Goal: Communication & Community: Participate in discussion

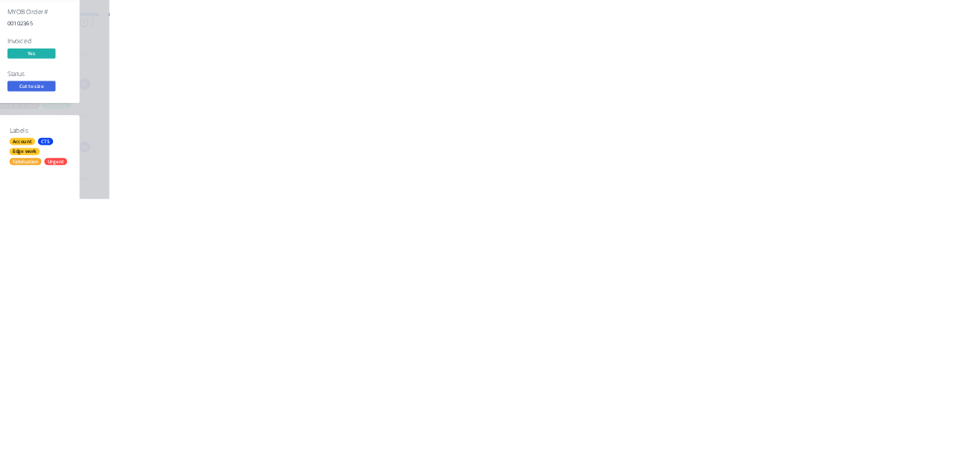
scroll to position [275, 0]
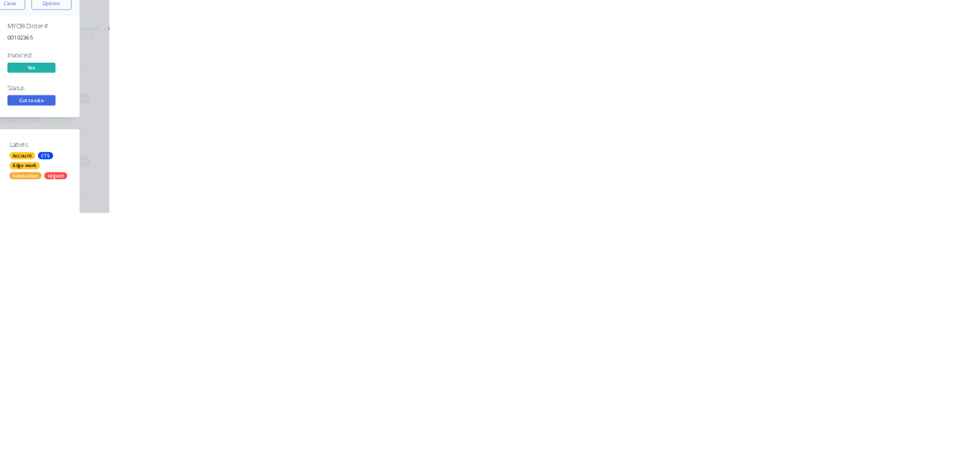
click at [156, 130] on div "Collaborate" at bounding box center [126, 130] width 59 height 13
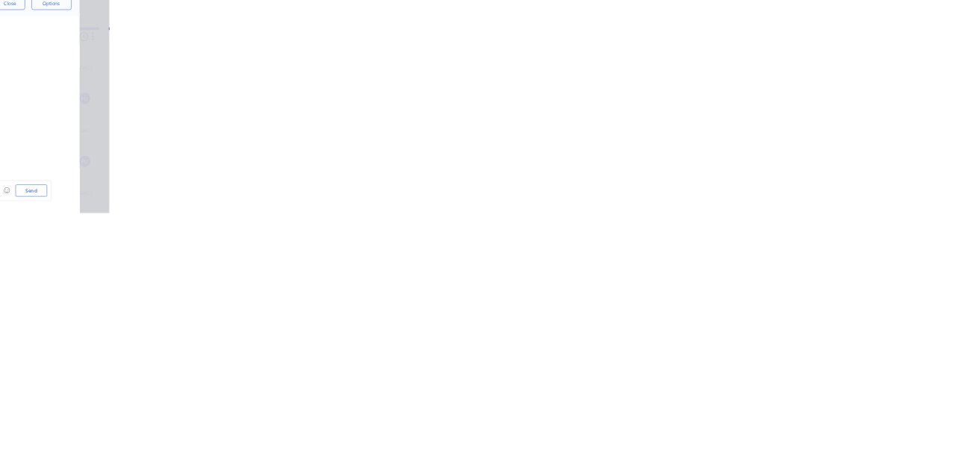
click at [672, 440] on div at bounding box center [480, 432] width 383 height 16
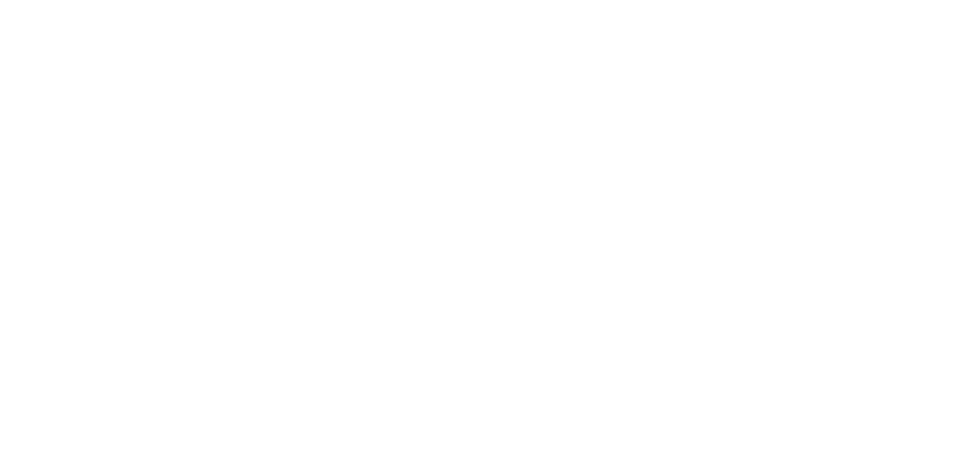
click at [955, 472] on div "Order details Collaborate Checklists 0/0 Tracking Linked Orders Timeline Order …" at bounding box center [477, 236] width 955 height 473
click at [672, 440] on div "@[PERSON_NAME] done" at bounding box center [480, 432] width 383 height 16
click at [840, 443] on button "Send" at bounding box center [810, 431] width 59 height 22
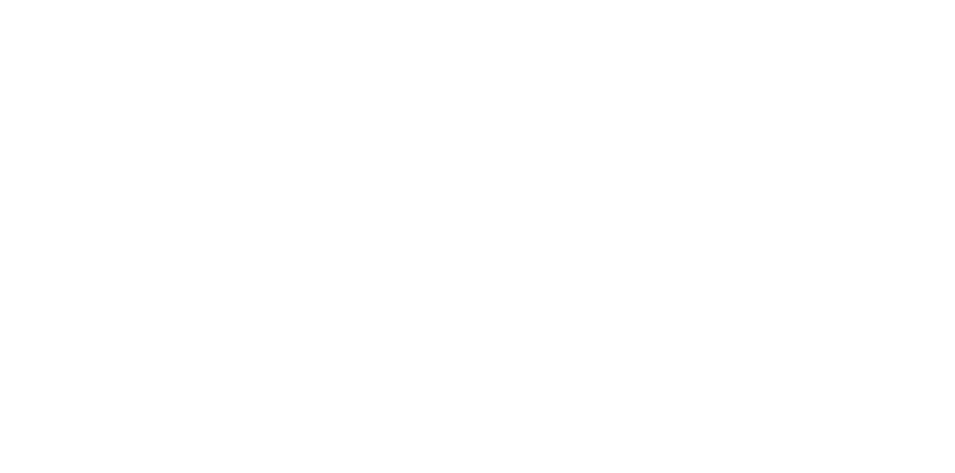
click at [799, 77] on button "Close" at bounding box center [771, 83] width 54 height 24
click at [198, 121] on button "Collaborate" at bounding box center [127, 130] width 142 height 37
click at [672, 440] on div at bounding box center [480, 432] width 383 height 16
click at [840, 443] on button "Send" at bounding box center [810, 431] width 59 height 22
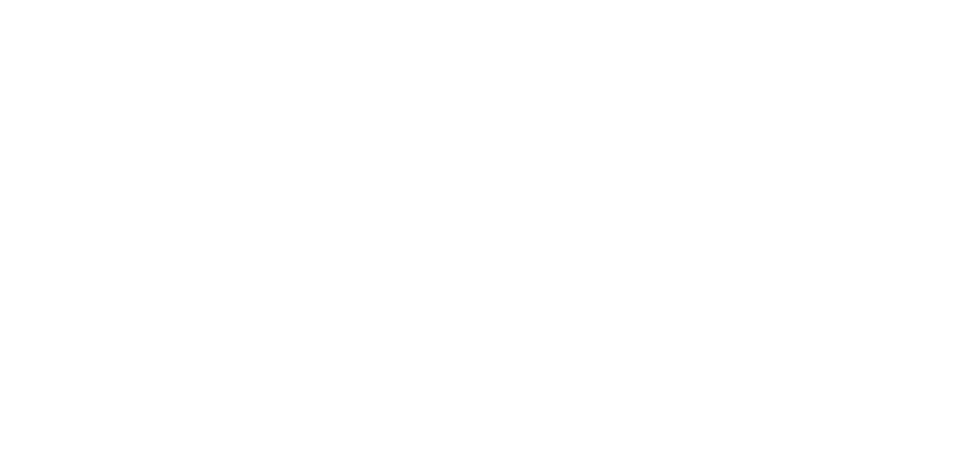
click at [799, 81] on button "Close" at bounding box center [771, 83] width 54 height 24
click at [799, 80] on button "Close" at bounding box center [771, 83] width 54 height 24
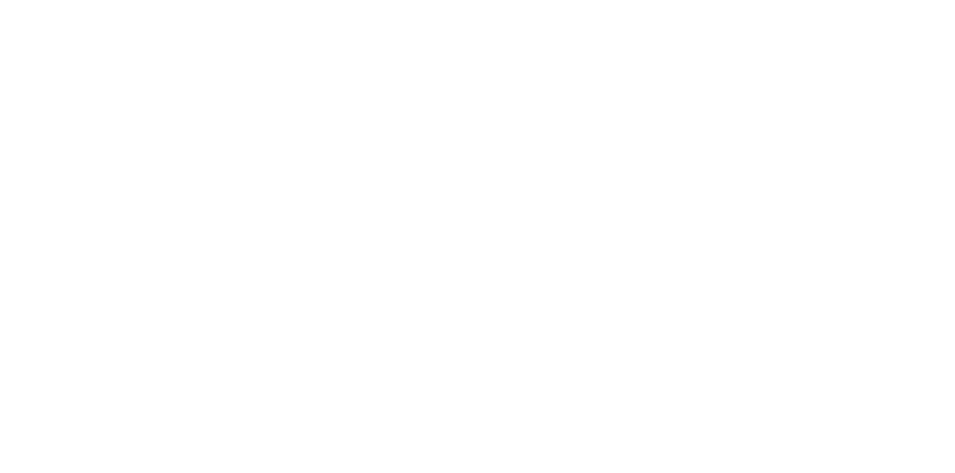
click at [156, 129] on div "Collaborate" at bounding box center [126, 130] width 59 height 13
click at [672, 440] on div at bounding box center [480, 432] width 383 height 16
click at [840, 443] on button "Send" at bounding box center [810, 431] width 59 height 22
click at [799, 81] on button "Close" at bounding box center [771, 83] width 54 height 24
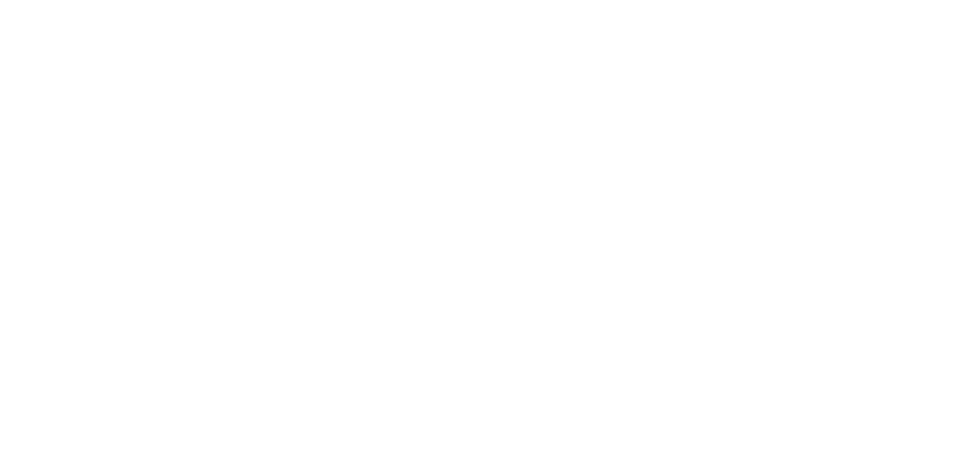
click at [90, 128] on icon at bounding box center [81, 130] width 17 height 13
click at [672, 440] on div at bounding box center [480, 432] width 383 height 16
click at [840, 443] on button "Send" at bounding box center [810, 431] width 59 height 22
click at [799, 77] on button "Close" at bounding box center [771, 83] width 54 height 24
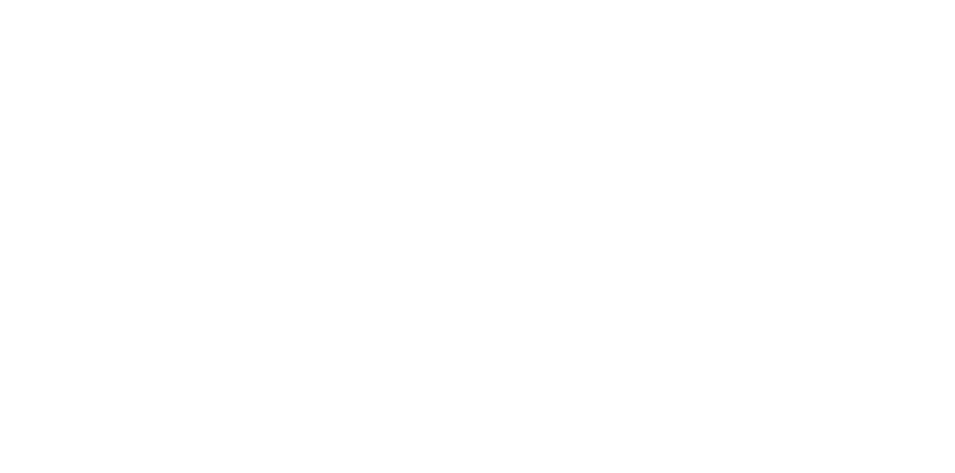
scroll to position [3, 0]
click at [198, 113] on button "Collaborate" at bounding box center [127, 130] width 142 height 37
click at [799, 81] on button "Close" at bounding box center [771, 83] width 54 height 24
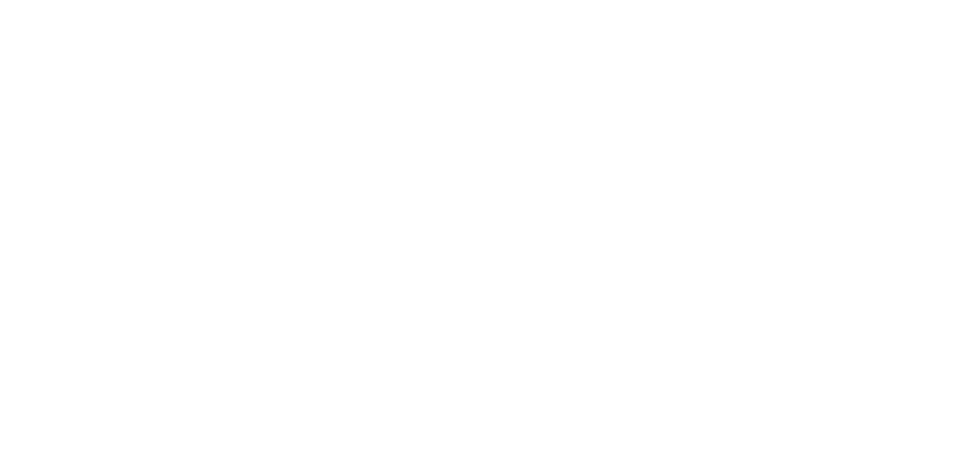
click at [198, 122] on button "Collaborate" at bounding box center [127, 130] width 142 height 37
click at [672, 440] on div at bounding box center [480, 432] width 383 height 16
click at [840, 443] on button "Send" at bounding box center [810, 431] width 59 height 22
click at [799, 77] on button "Close" at bounding box center [771, 83] width 54 height 24
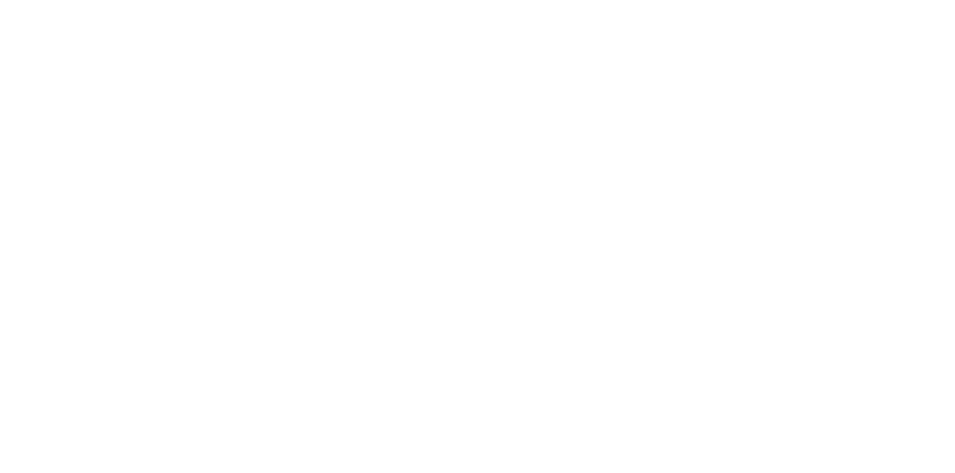
click at [156, 134] on div "Collaborate" at bounding box center [126, 130] width 59 height 13
click at [672, 440] on div at bounding box center [480, 432] width 383 height 16
click at [840, 443] on button "Send" at bounding box center [810, 431] width 59 height 22
click at [799, 82] on button "Close" at bounding box center [771, 83] width 54 height 24
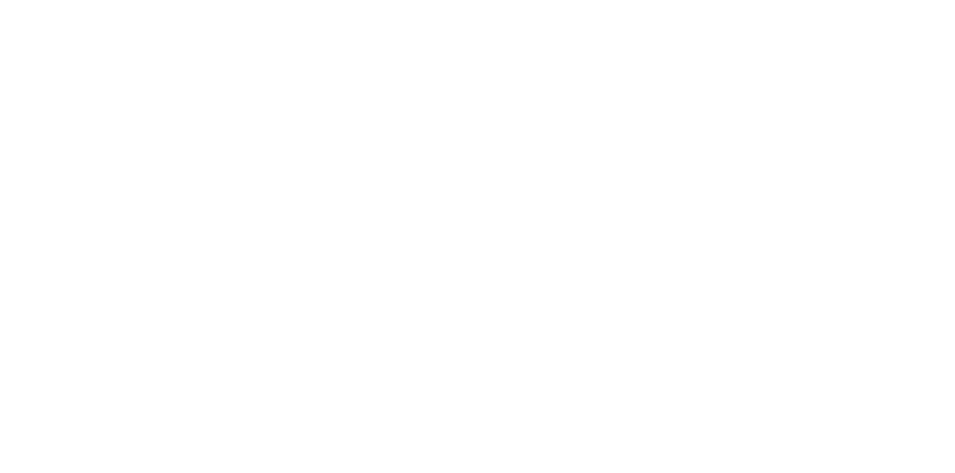
click at [799, 82] on button "Close" at bounding box center [771, 83] width 54 height 24
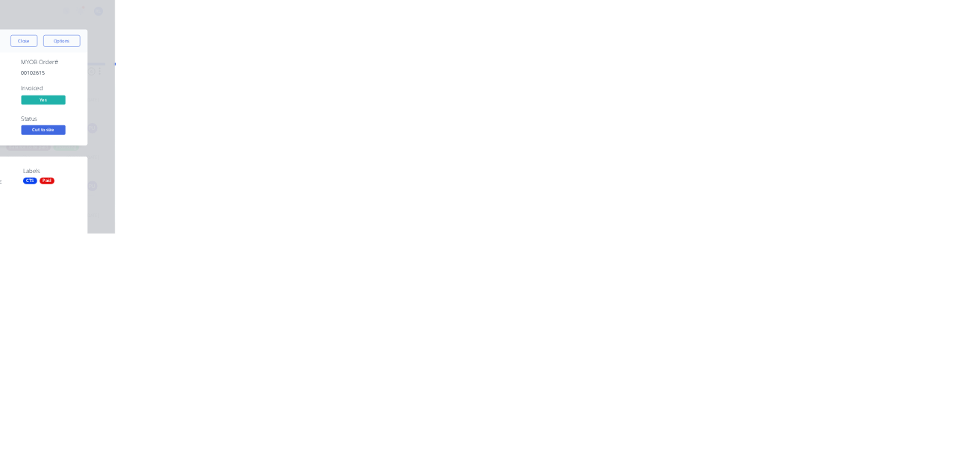
click at [198, 118] on button "Collaborate" at bounding box center [127, 130] width 142 height 37
click at [672, 440] on div at bounding box center [480, 432] width 383 height 16
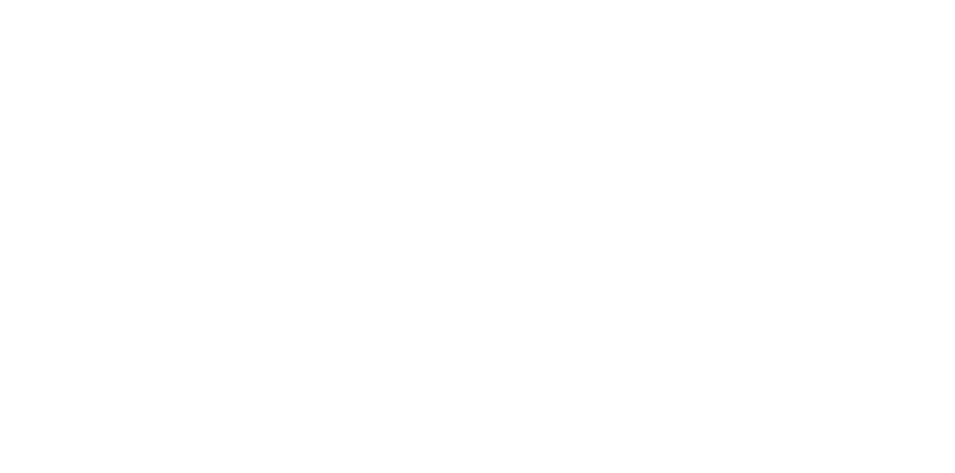
click at [840, 443] on button "Send" at bounding box center [810, 431] width 59 height 22
click at [799, 77] on button "Close" at bounding box center [771, 83] width 54 height 24
